Goal: Check status: Check status

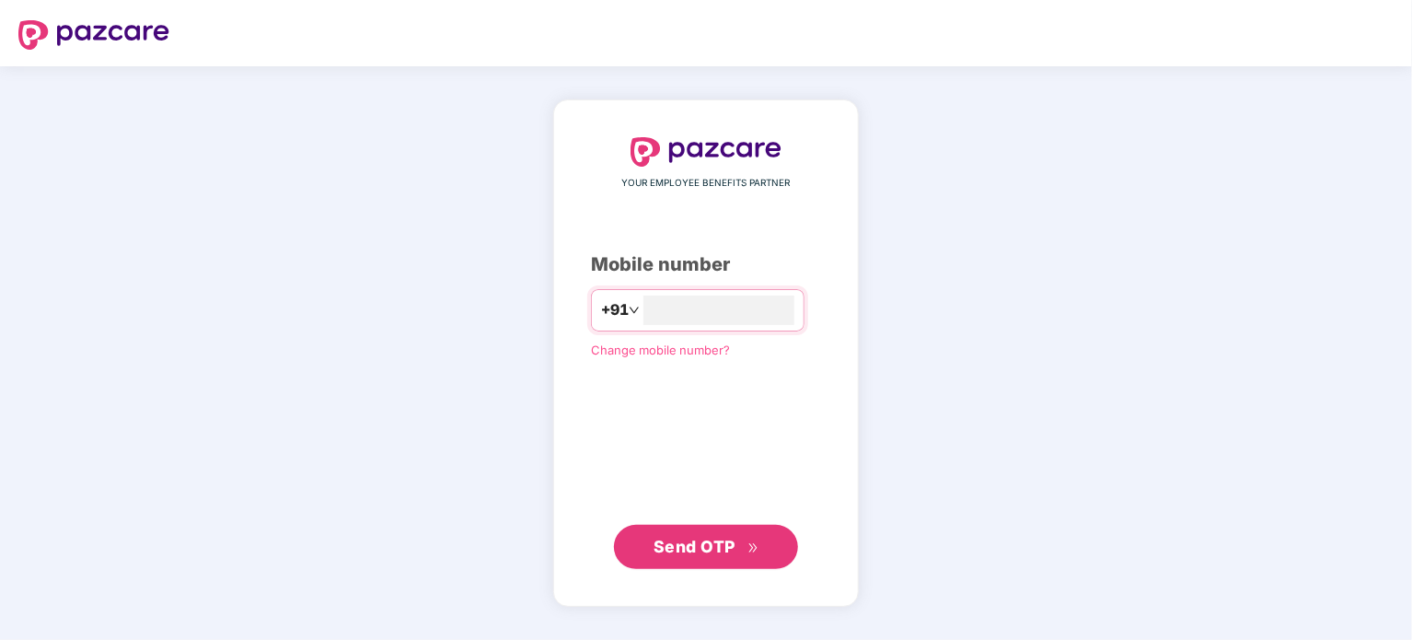
type input "**********"
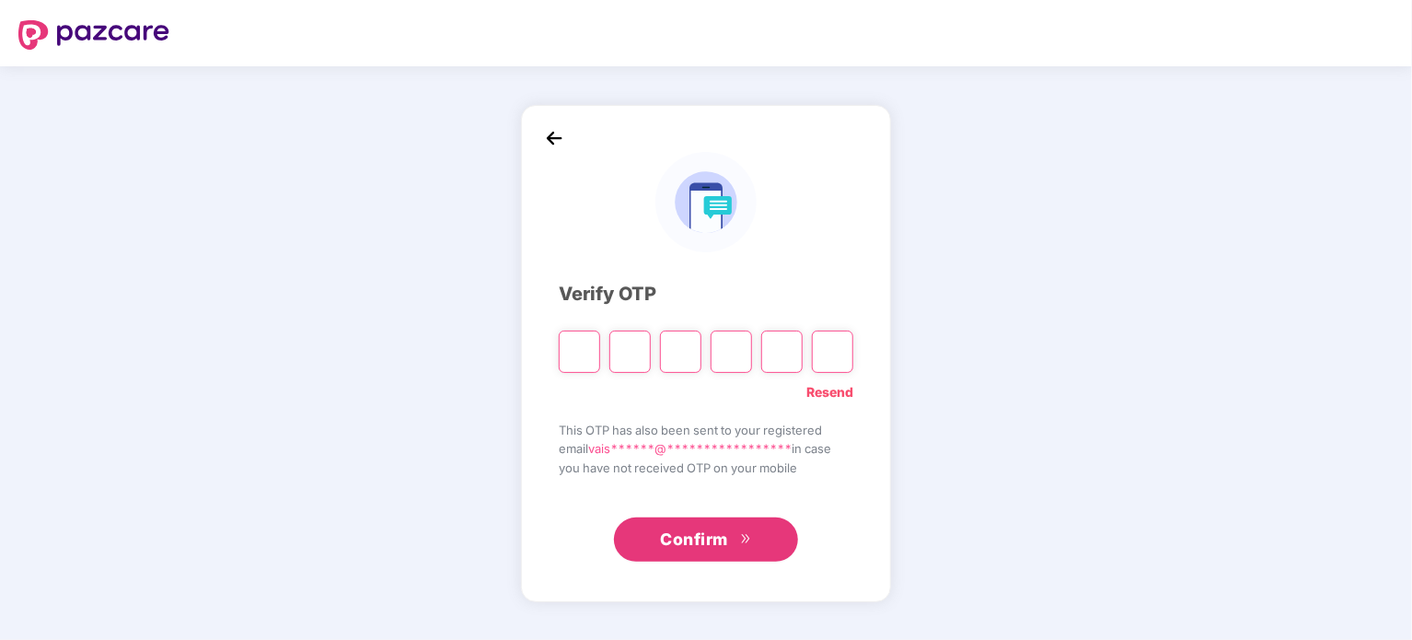
type input "*"
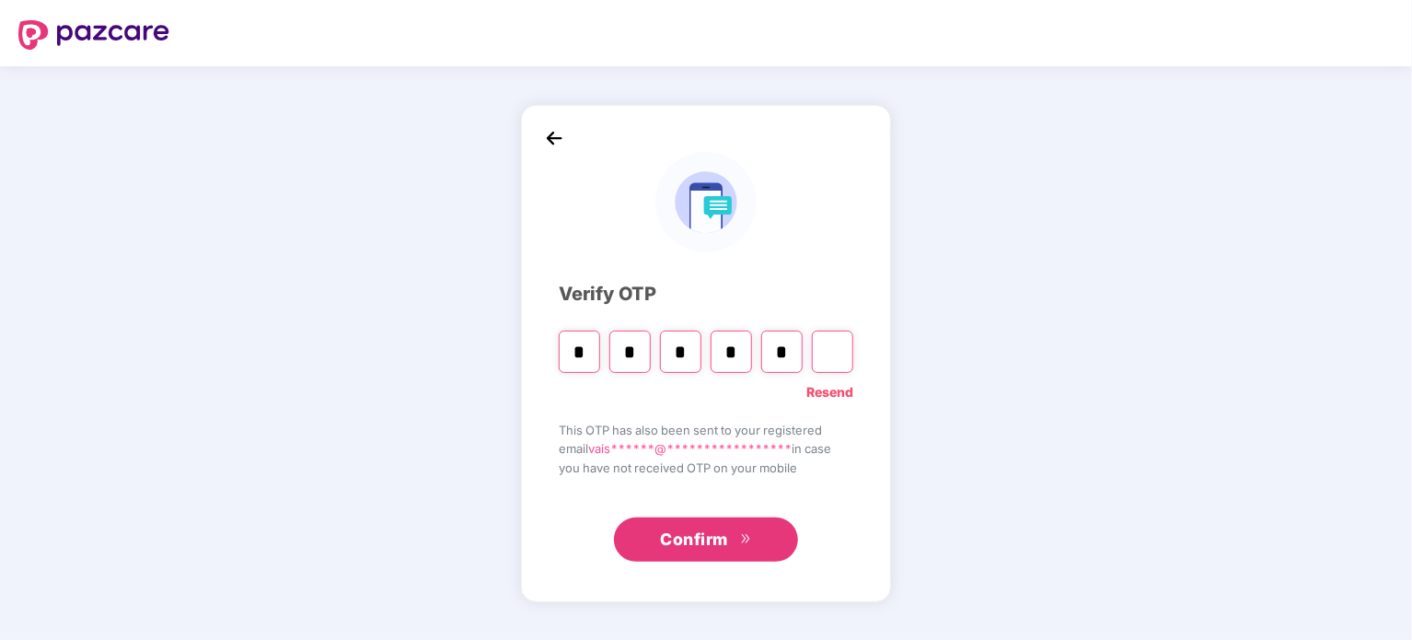
type input "*"
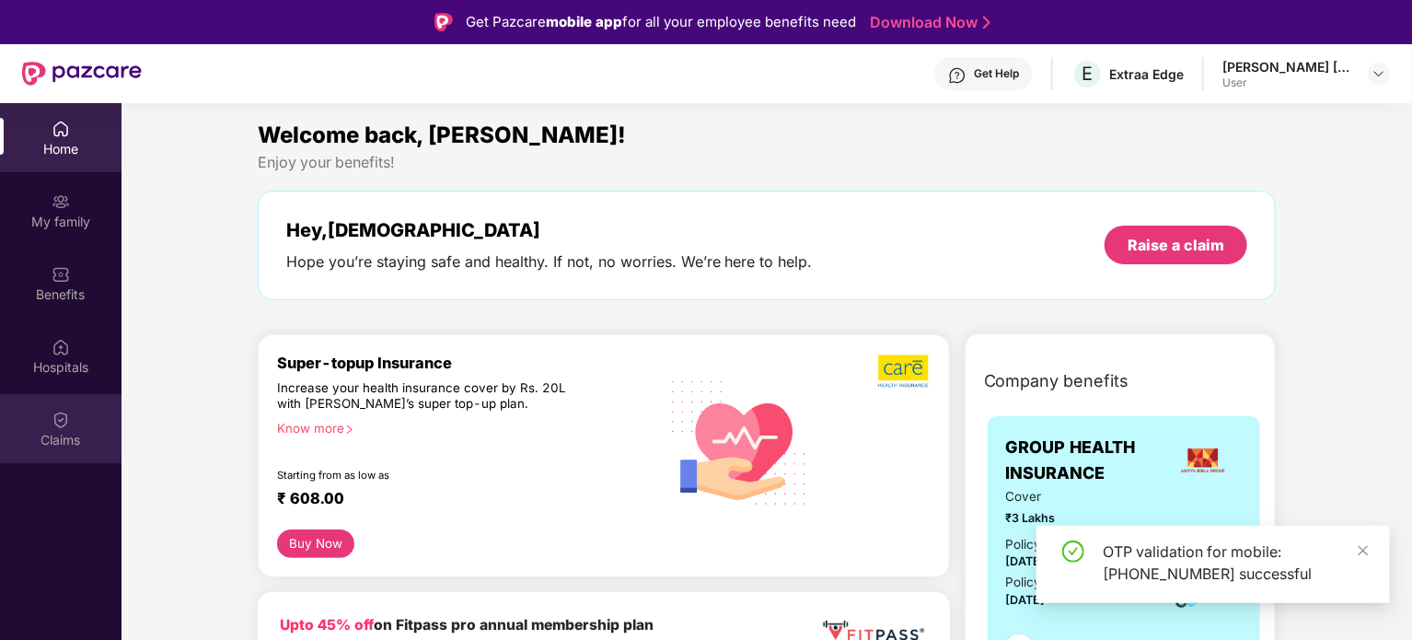
click at [24, 419] on div "Claims" at bounding box center [60, 428] width 121 height 69
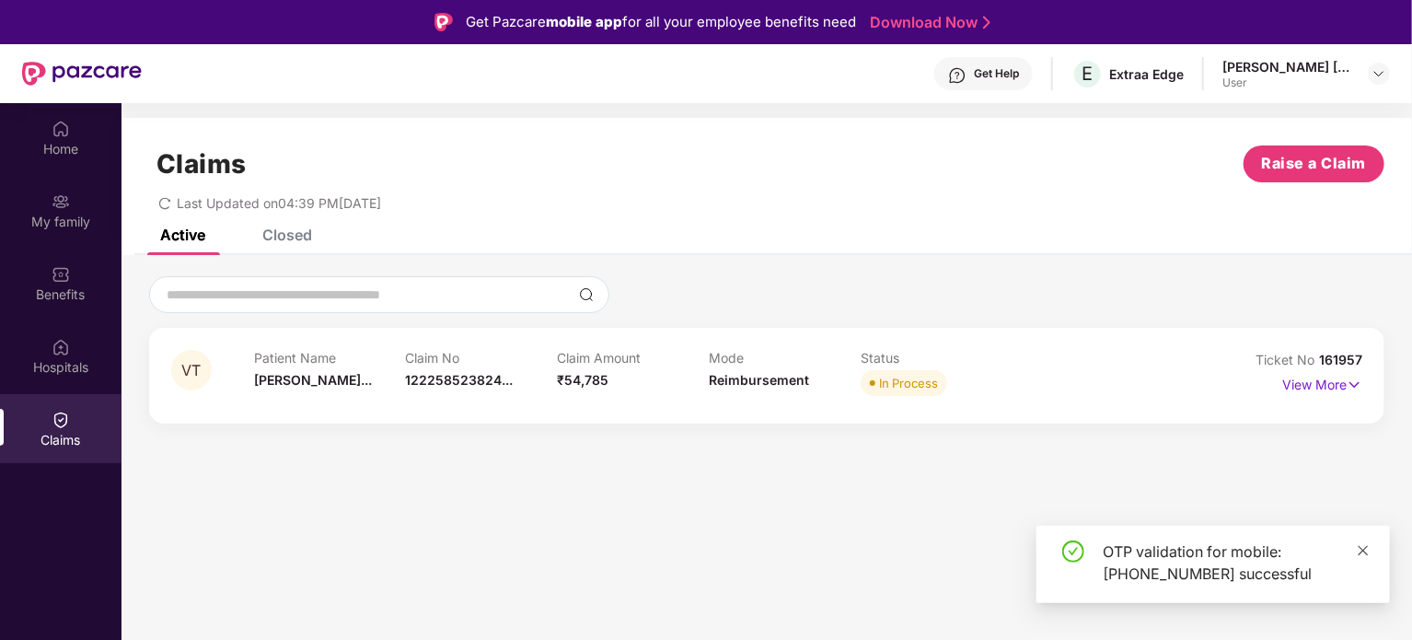
click at [1366, 541] on link at bounding box center [1363, 550] width 13 height 20
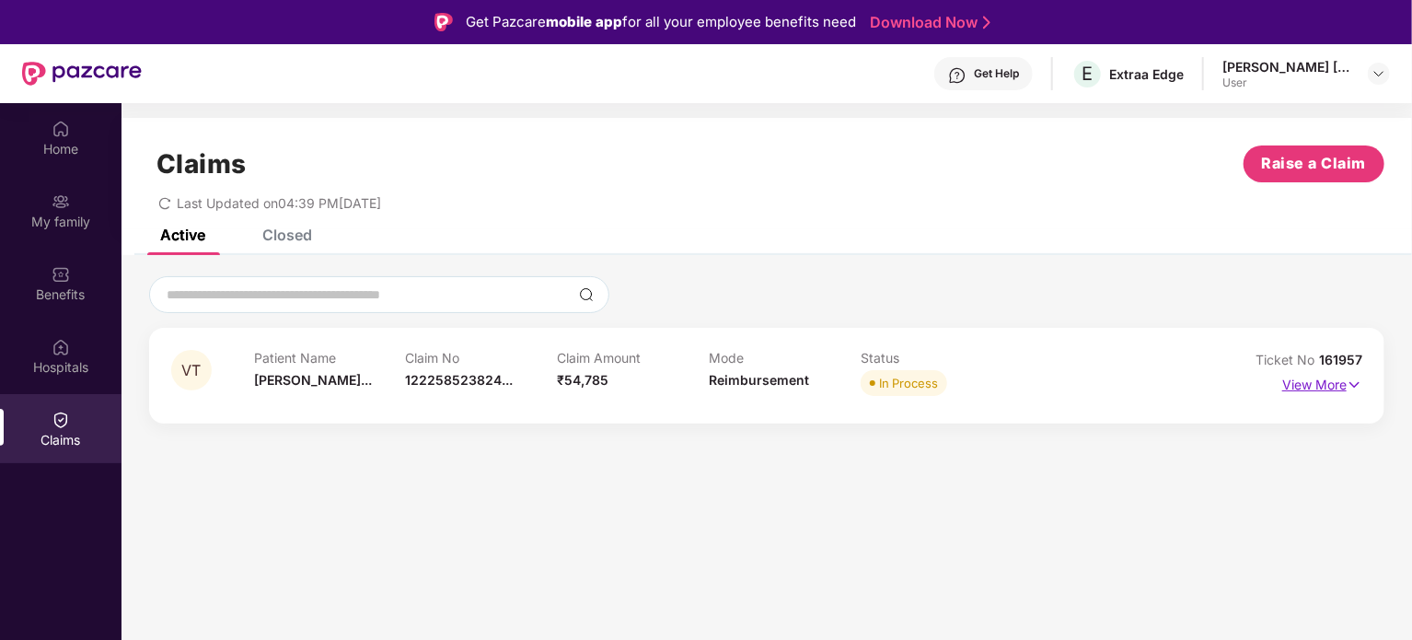
click at [1353, 386] on img at bounding box center [1355, 385] width 16 height 20
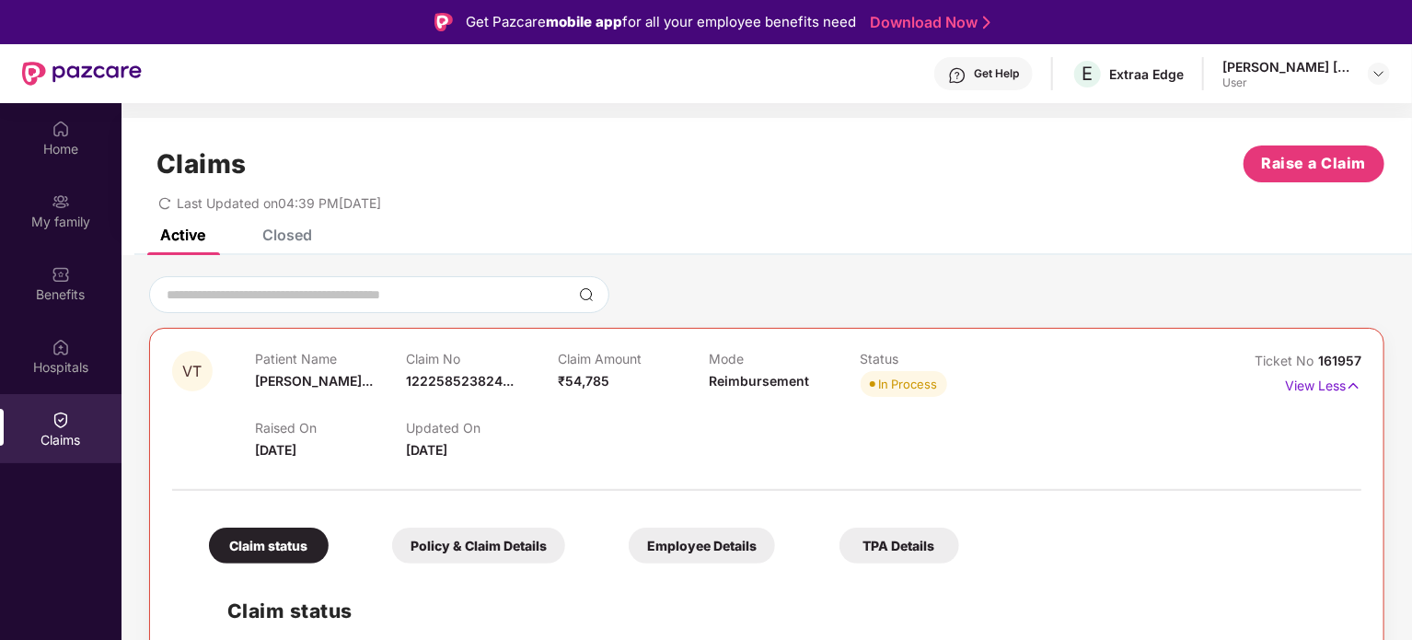
click at [312, 235] on div "Active Closed" at bounding box center [766, 242] width 1290 height 26
click at [287, 232] on div "Closed" at bounding box center [287, 234] width 50 height 18
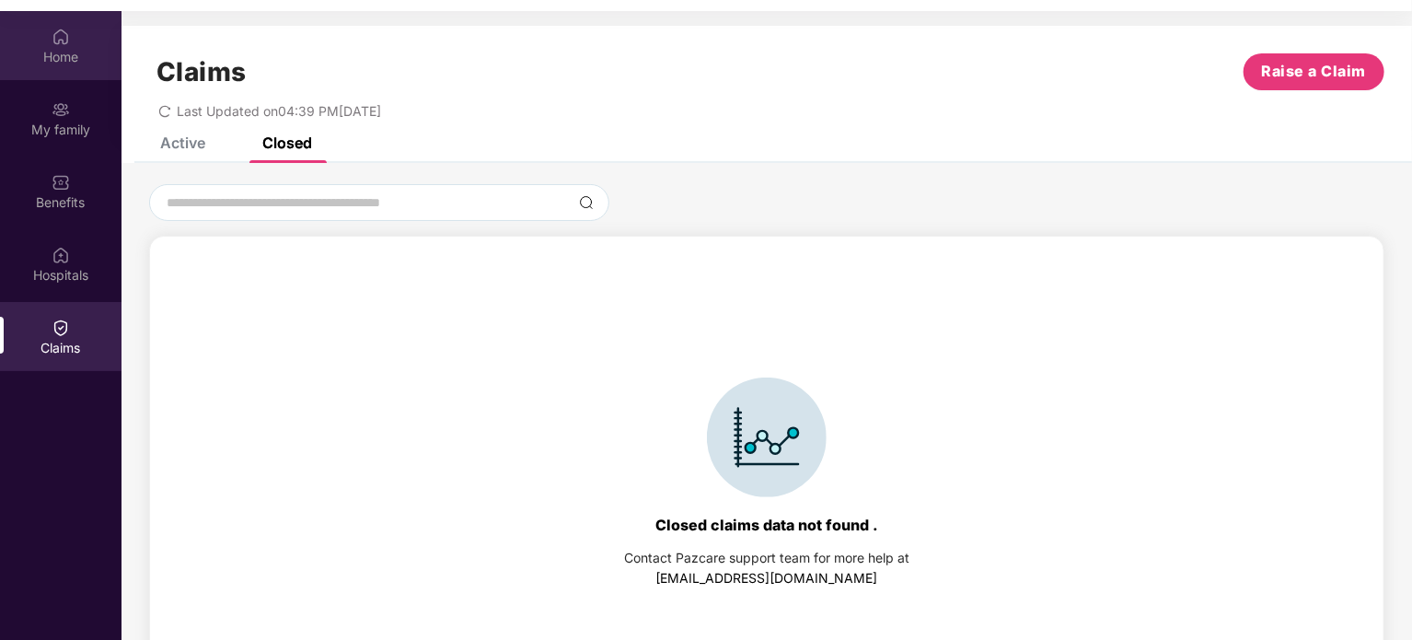
click at [44, 54] on div "Home" at bounding box center [60, 57] width 121 height 18
